Goal: Transaction & Acquisition: Book appointment/travel/reservation

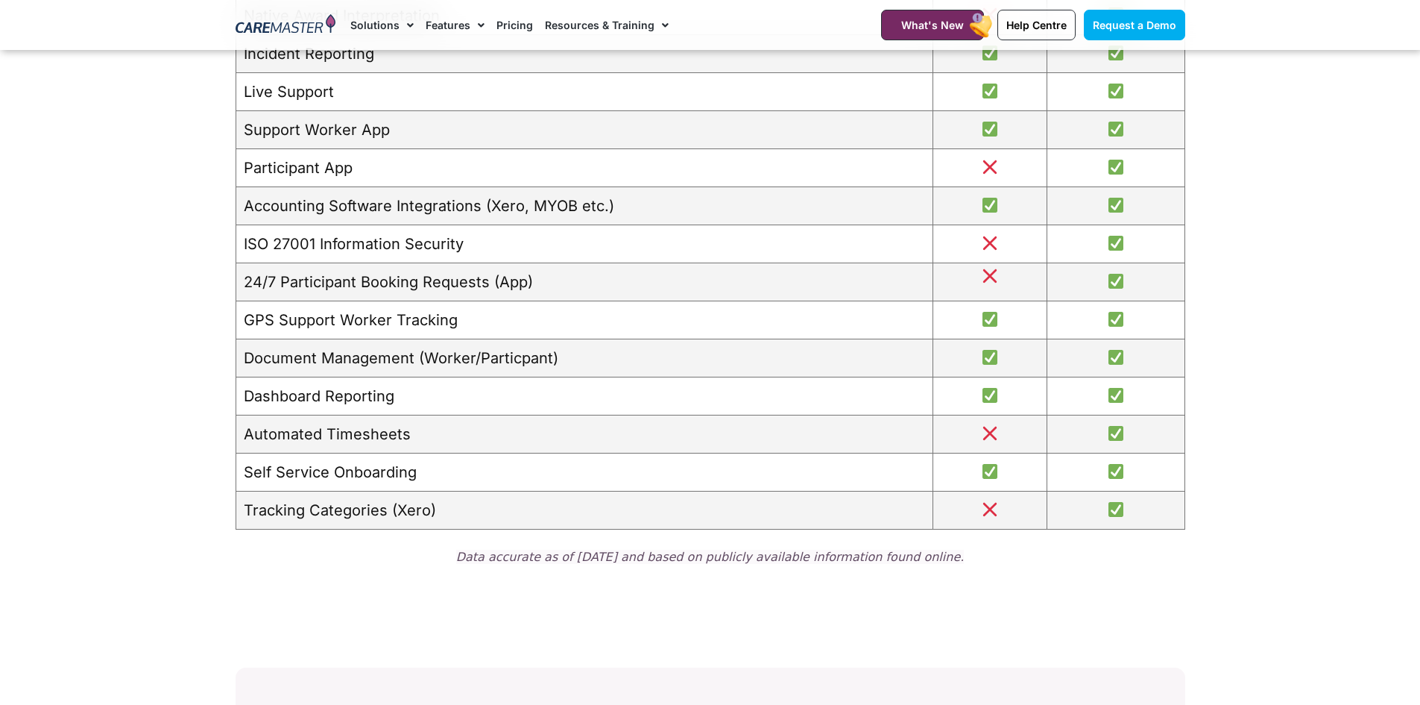
scroll to position [1979, 0]
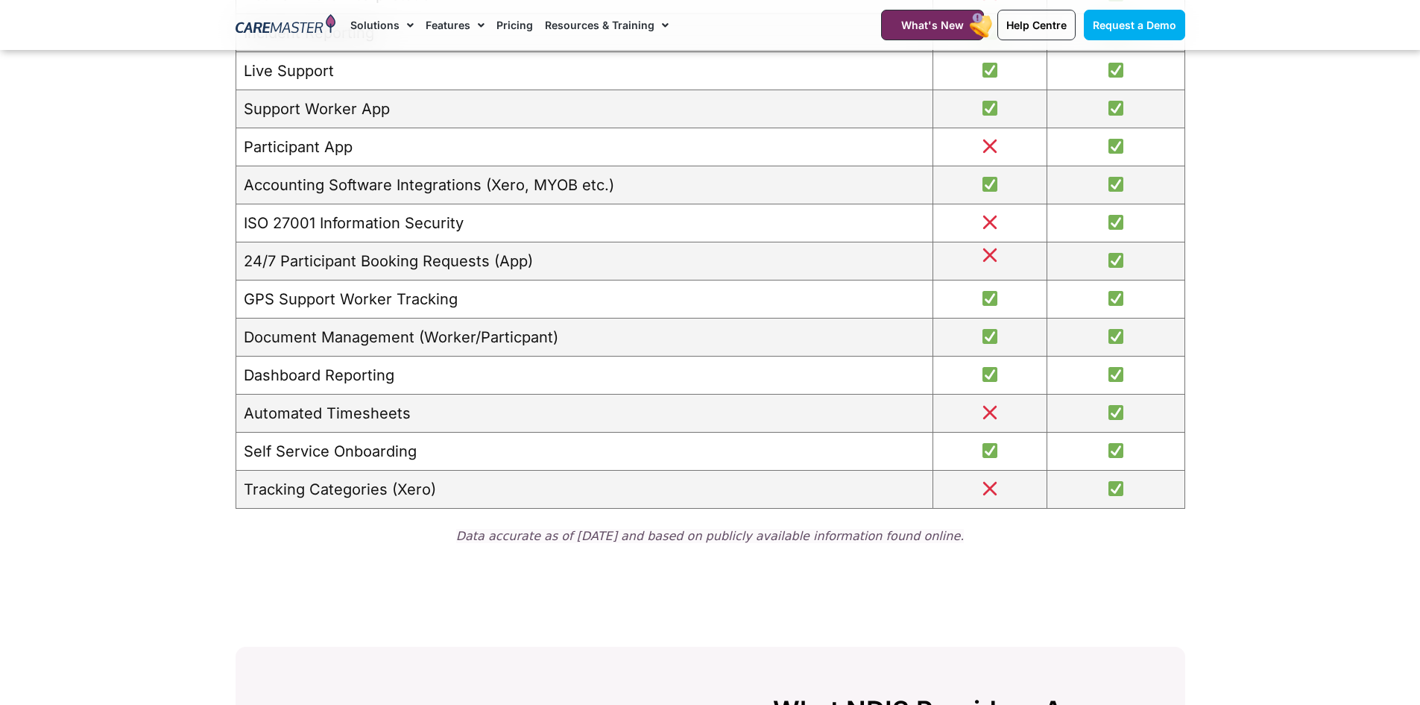
click at [513, 24] on link "Pricing" at bounding box center [515, 25] width 37 height 50
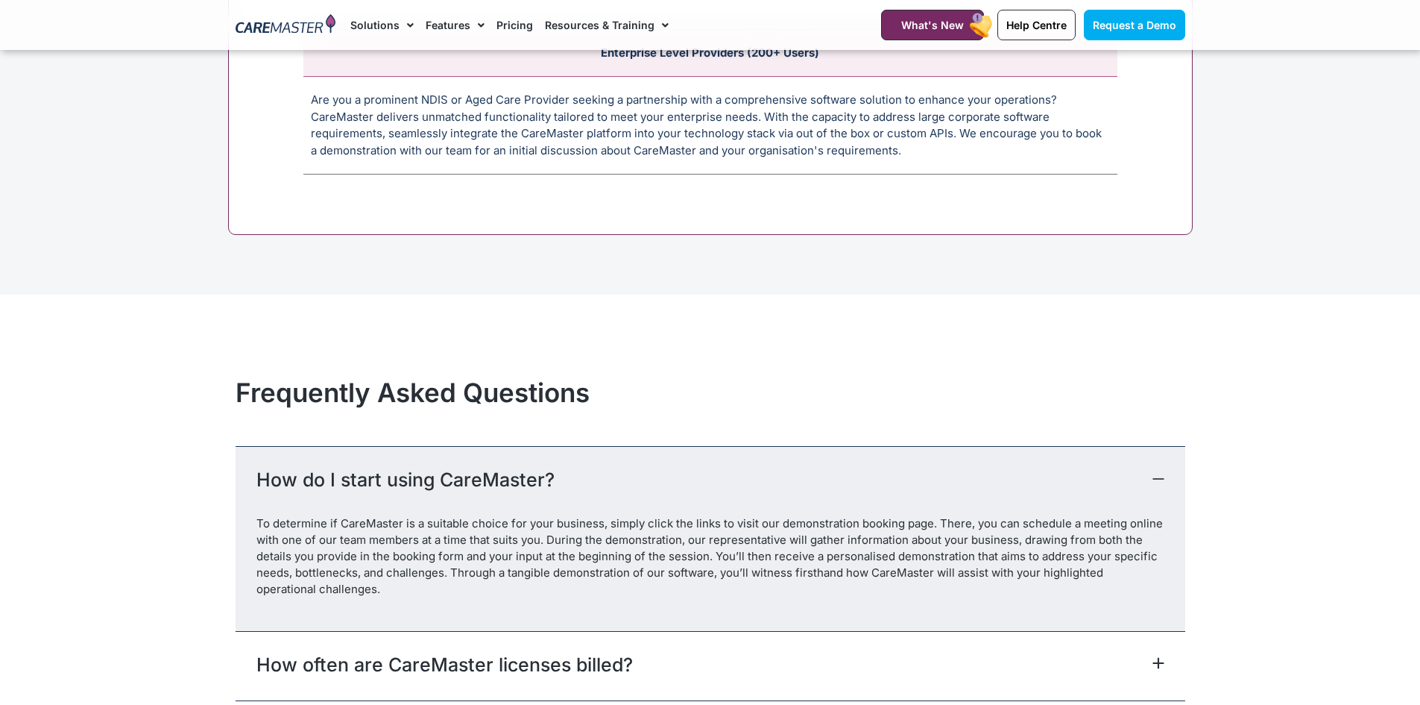
scroll to position [6216, 0]
